Goal: Obtain resource: Download file/media

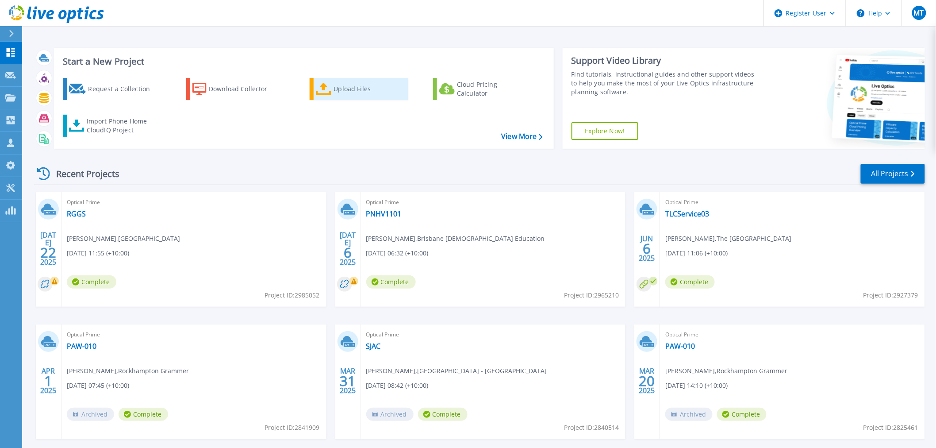
click at [351, 95] on div "Upload Files" at bounding box center [369, 89] width 71 height 18
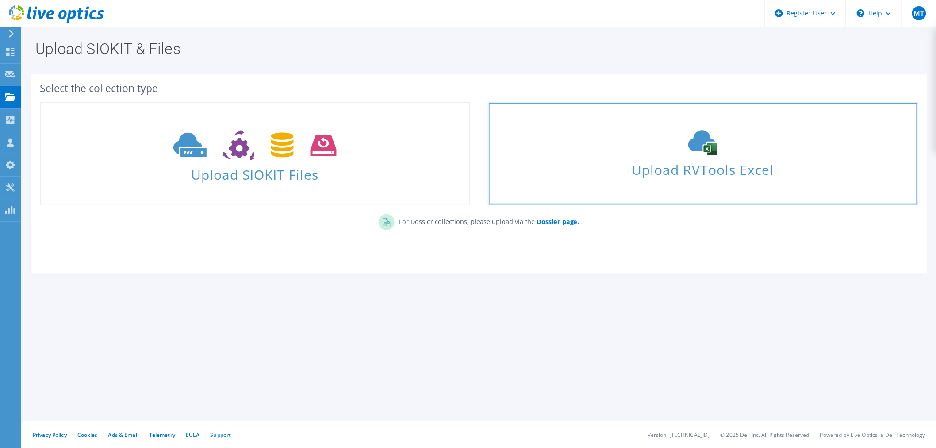
click at [744, 174] on span "Upload RVTools Excel" at bounding box center [703, 167] width 429 height 19
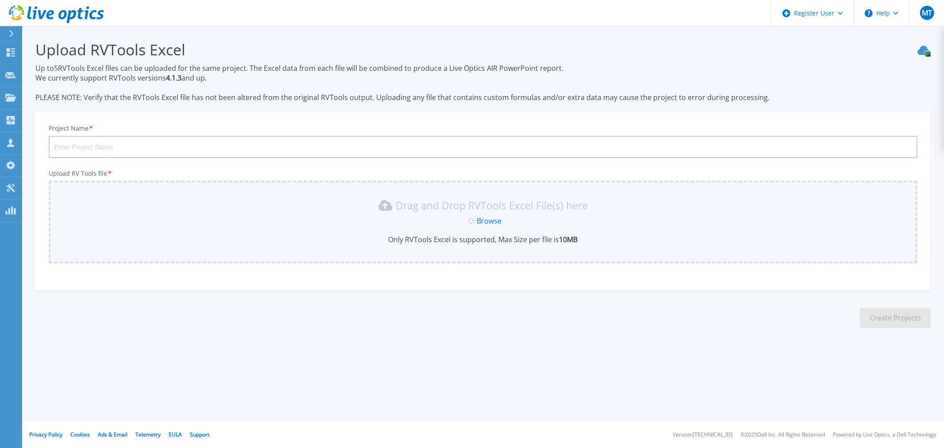
click at [138, 148] on input "Project Name *" at bounding box center [483, 147] width 869 height 22
type input "St Eddies"
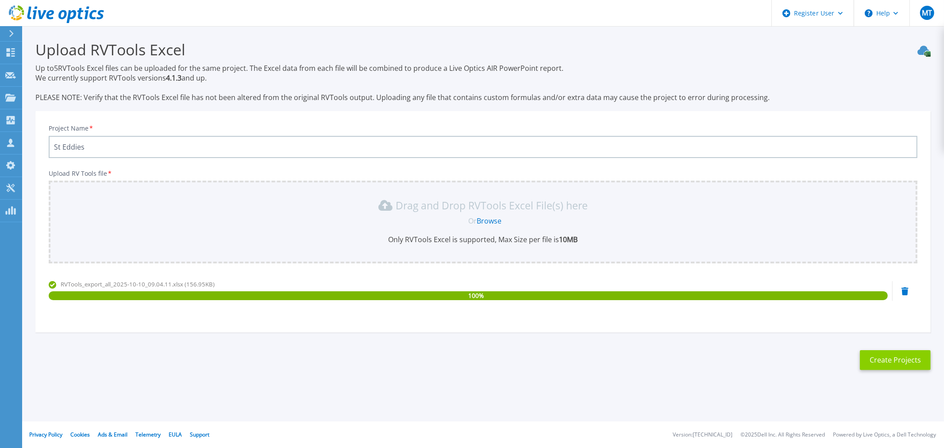
click at [894, 360] on button "Create Projects" at bounding box center [895, 360] width 71 height 20
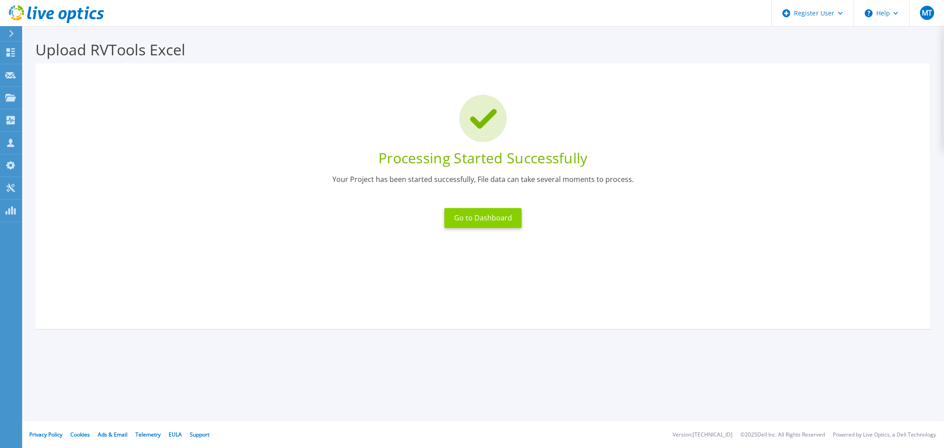
click at [474, 223] on button "Go to Dashboard" at bounding box center [482, 218] width 77 height 20
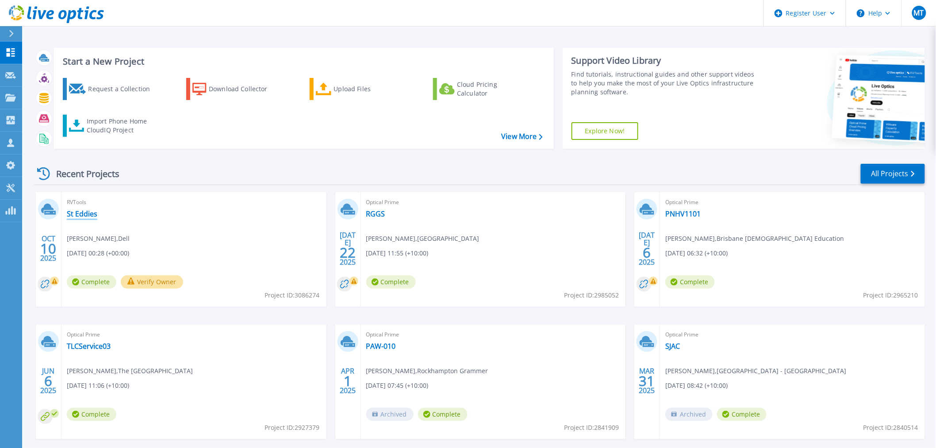
click at [85, 213] on link "St Eddies" at bounding box center [82, 213] width 31 height 9
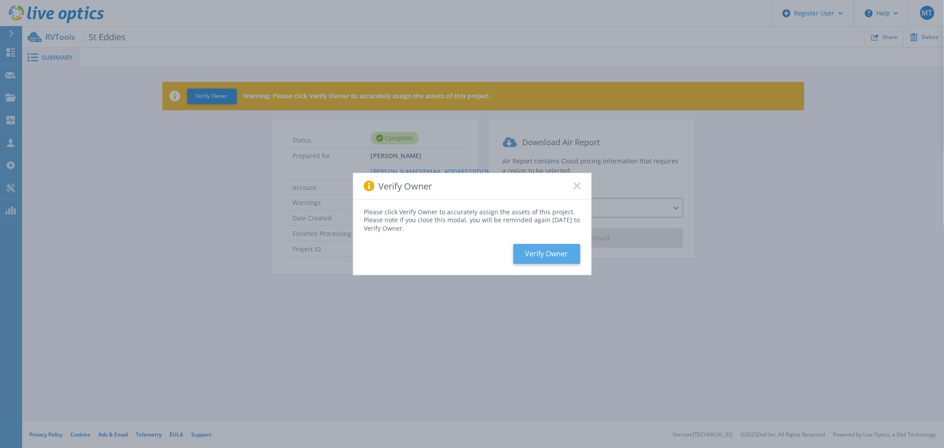
click at [548, 257] on button "Verify Owner" at bounding box center [546, 254] width 67 height 20
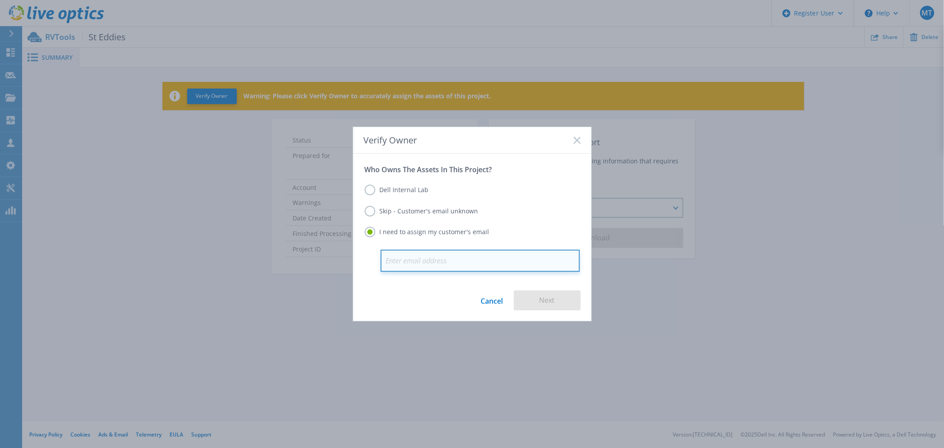
click at [452, 255] on input "email" at bounding box center [480, 261] width 199 height 22
paste input "[EMAIL_ADDRESS][DOMAIN_NAME]"
type input "[EMAIL_ADDRESS][DOMAIN_NAME]"
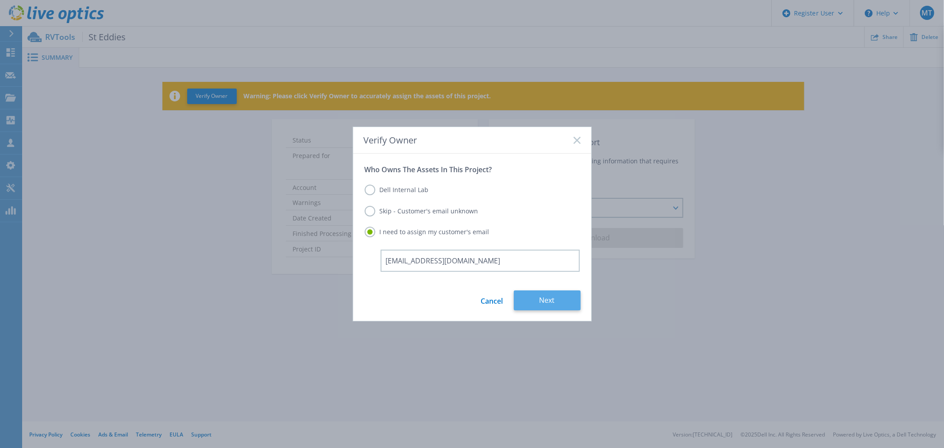
click at [552, 298] on button "Next" at bounding box center [547, 300] width 67 height 20
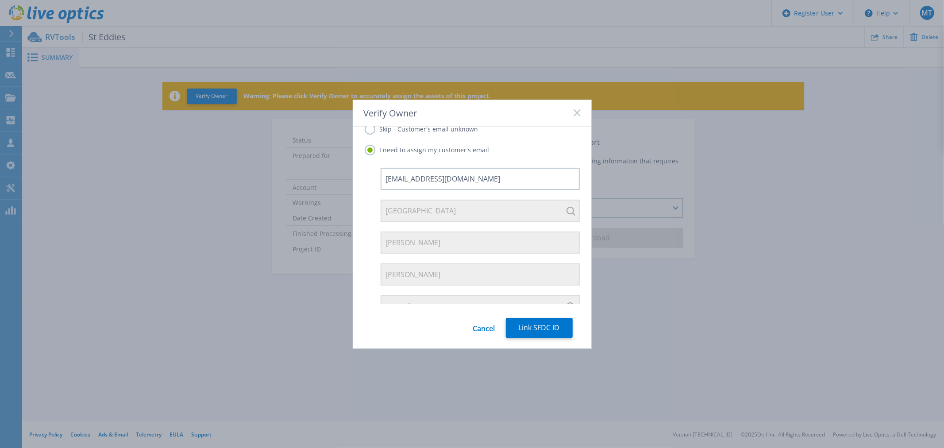
scroll to position [63, 0]
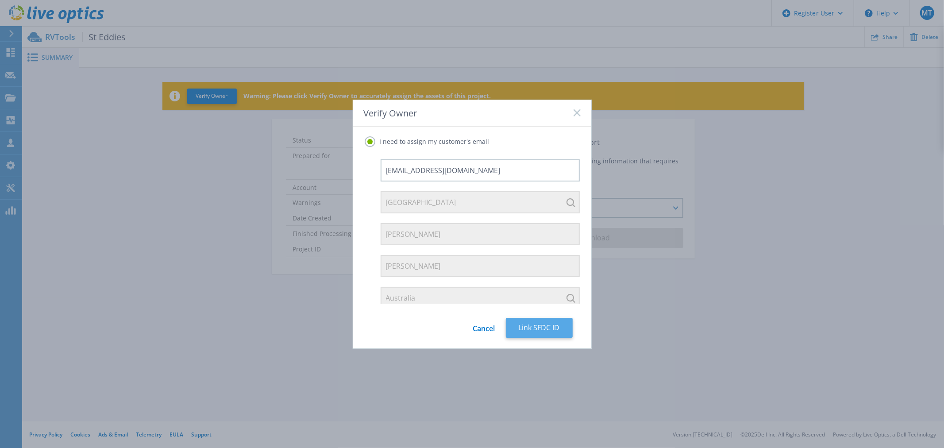
click at [545, 328] on button "Link SFDC ID" at bounding box center [539, 328] width 67 height 20
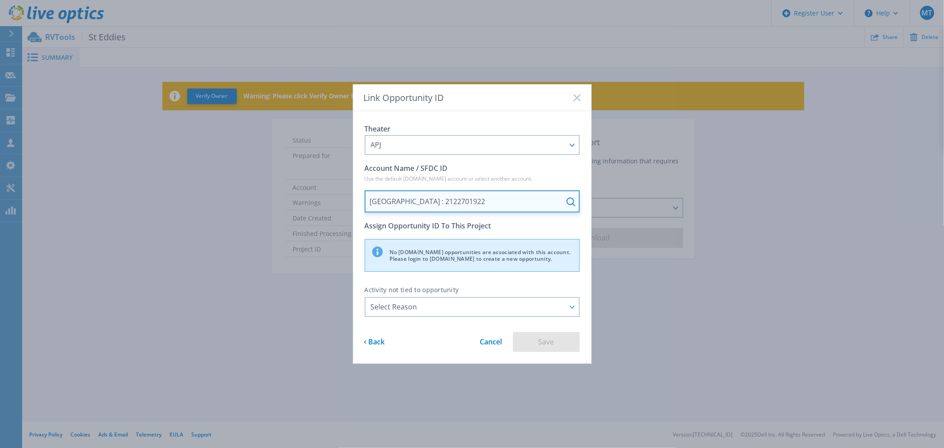
click at [537, 202] on input "St Edmund's College : 2122701922" at bounding box center [472, 201] width 215 height 22
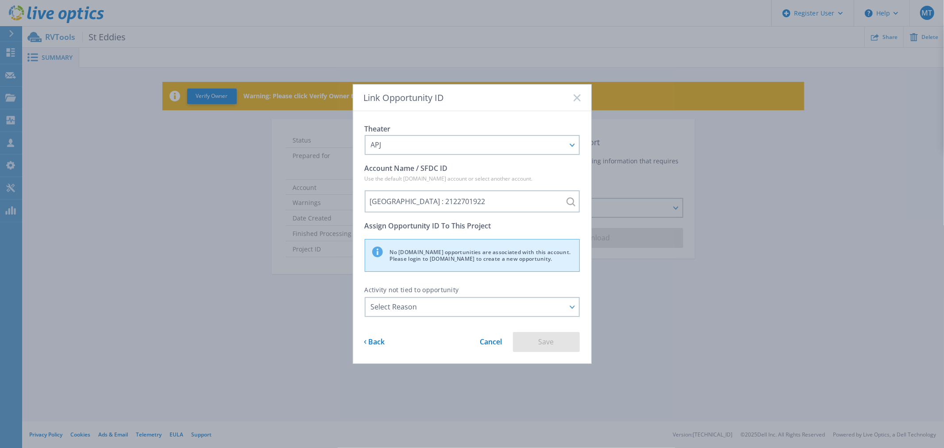
click at [453, 259] on div "No salesforce.com opportunities are associated with this account. Please login …" at bounding box center [472, 255] width 215 height 33
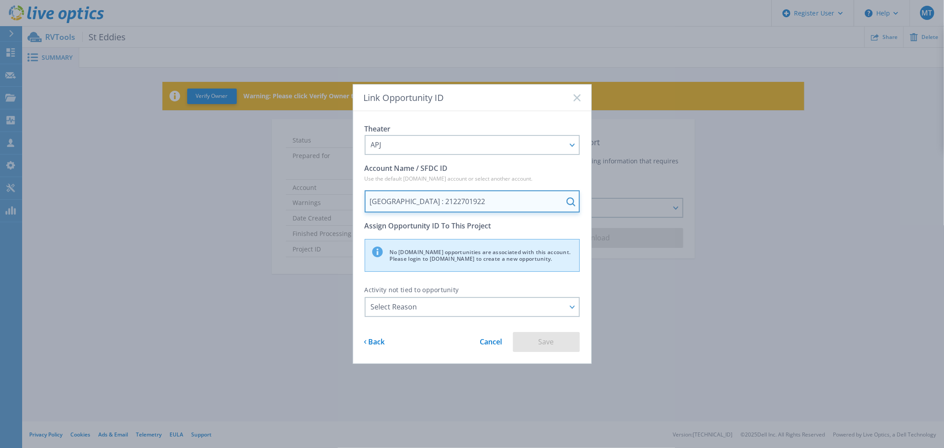
click at [571, 200] on div "St Edmund's College : 2122701922" at bounding box center [472, 201] width 215 height 22
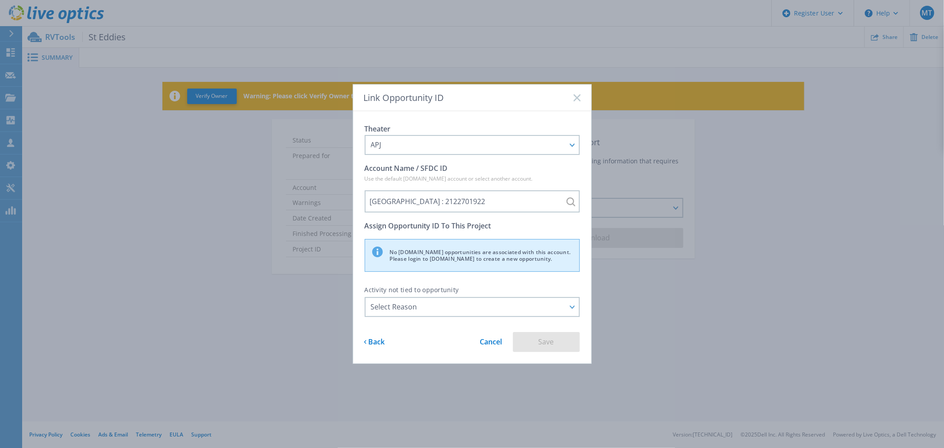
click at [517, 256] on div "No salesforce.com opportunities are associated with this account. Please login …" at bounding box center [472, 255] width 215 height 33
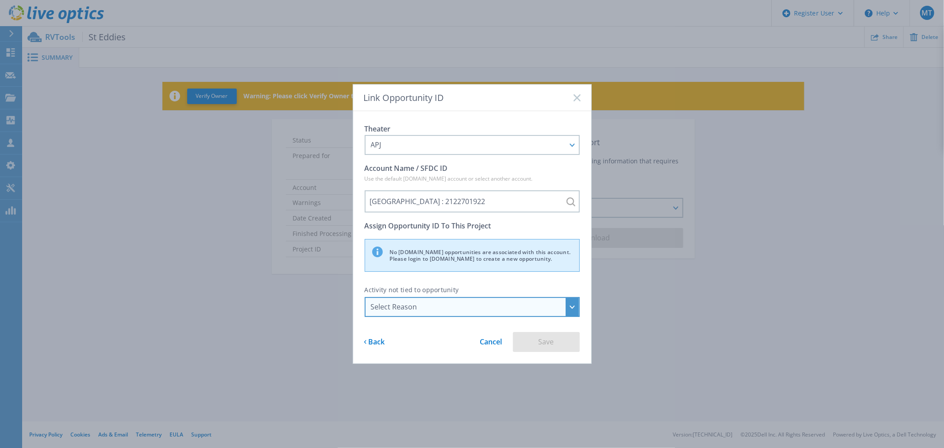
click at [468, 310] on div "Select Reason" at bounding box center [467, 307] width 193 height 8
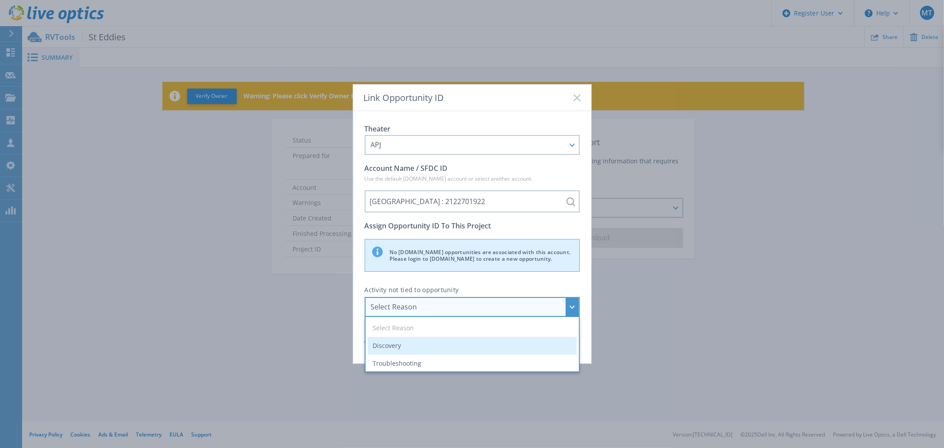
click at [434, 344] on li "Discovery" at bounding box center [472, 346] width 209 height 18
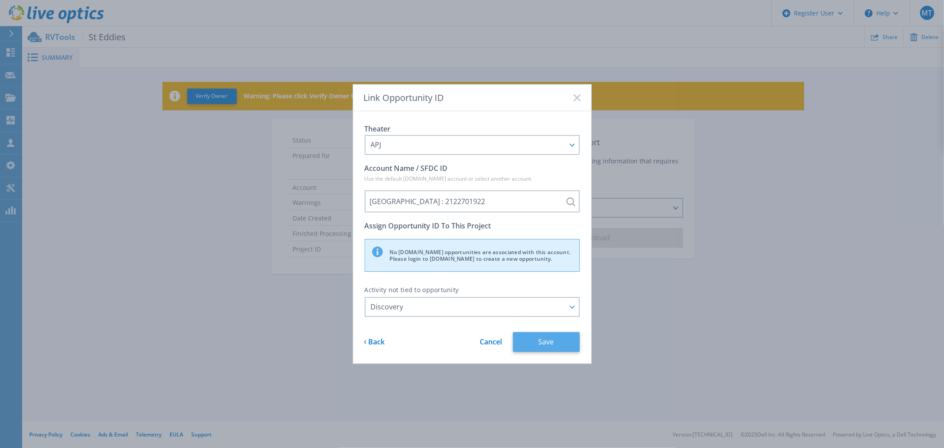
click at [538, 339] on button "Save" at bounding box center [546, 342] width 67 height 20
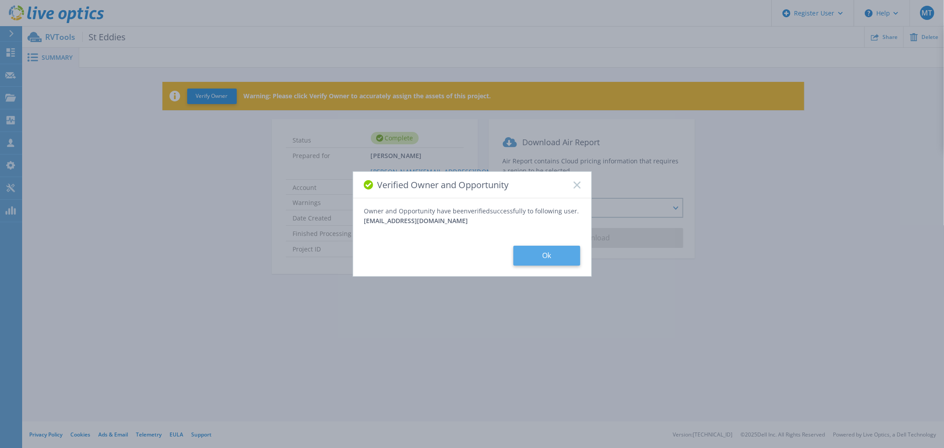
click at [543, 258] on button "Ok" at bounding box center [546, 256] width 67 height 20
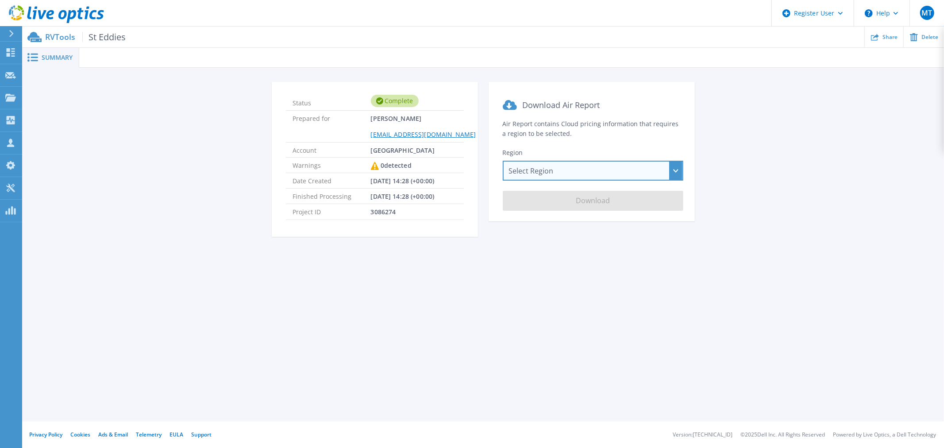
click at [571, 174] on div "Select Region Asia Pacific (Hong Kong) Asia Pacific (Mumbai) Asia Pacific (Seou…" at bounding box center [593, 171] width 181 height 20
click at [416, 317] on div "Summary Status Complete Prepared for Darren D'Souza ddsouza@sec.qld.edu.au Acco…" at bounding box center [483, 210] width 922 height 421
click at [341, 209] on span "Project ID" at bounding box center [332, 211] width 78 height 15
click at [559, 171] on div "Select Region Asia Pacific (Hong Kong) Asia Pacific (Mumbai) Asia Pacific (Seou…" at bounding box center [593, 171] width 181 height 20
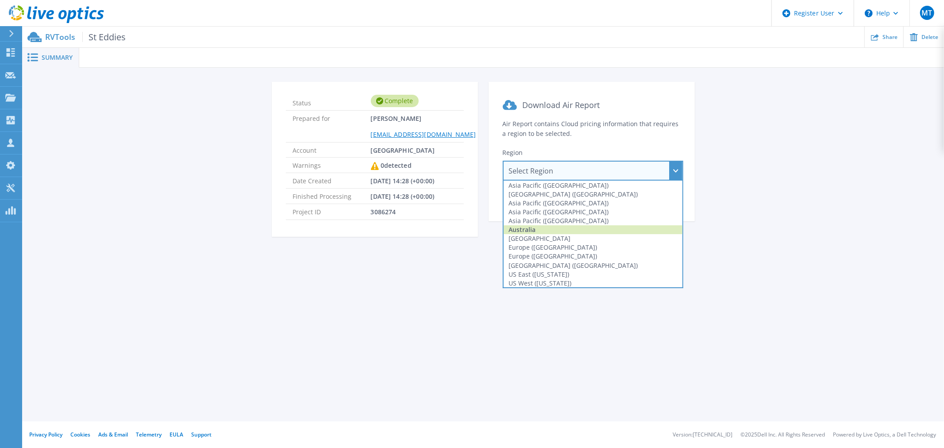
click at [551, 227] on div "Australia" at bounding box center [593, 229] width 179 height 9
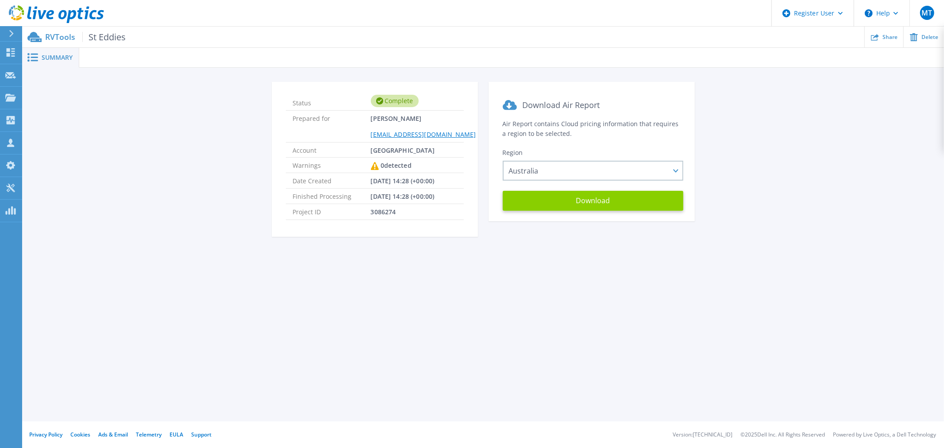
click at [588, 201] on button "Download" at bounding box center [593, 201] width 181 height 20
